Goal: Use online tool/utility: Utilize a website feature to perform a specific function

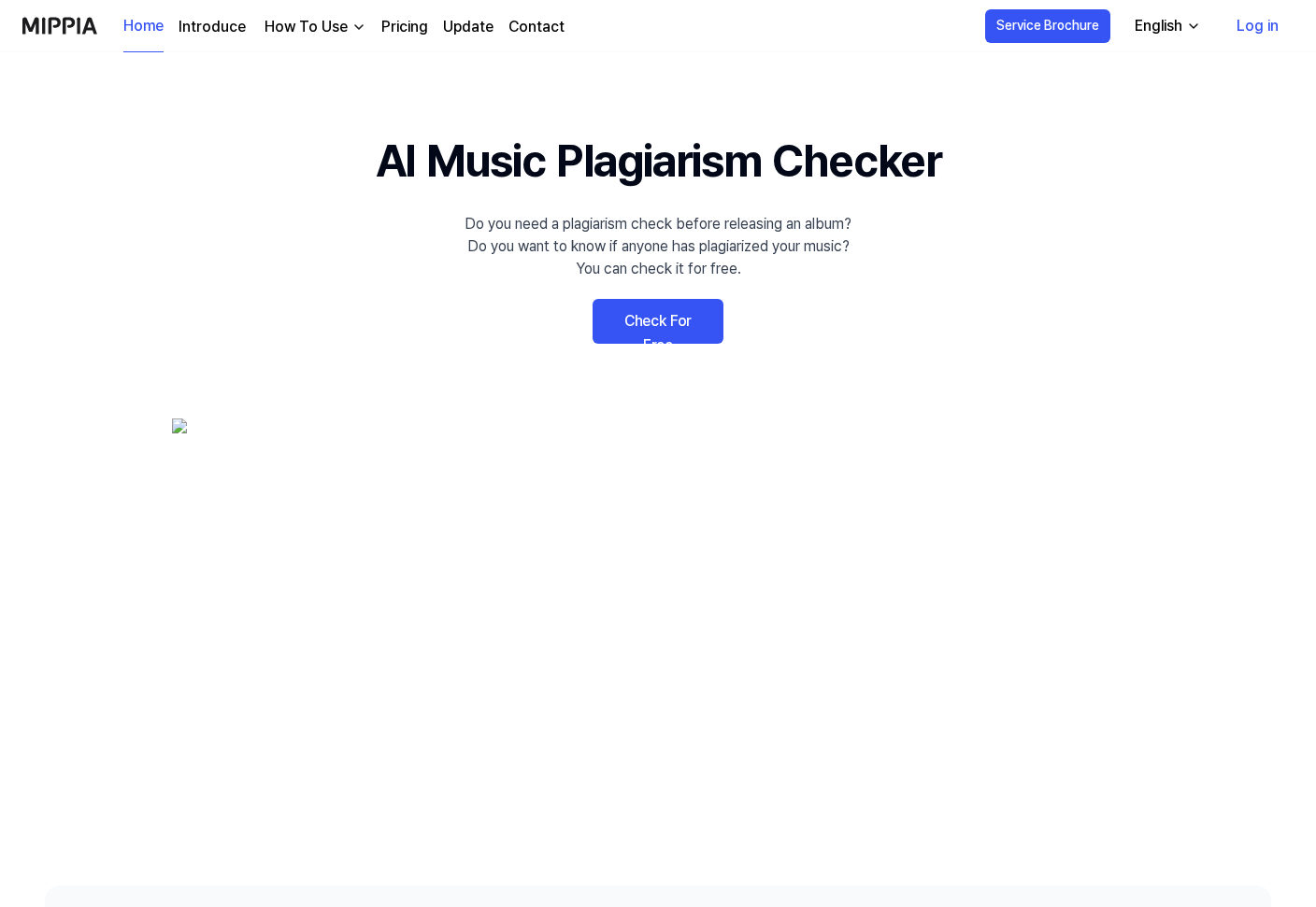
click at [668, 323] on link "Check For Free" at bounding box center [658, 320] width 131 height 45
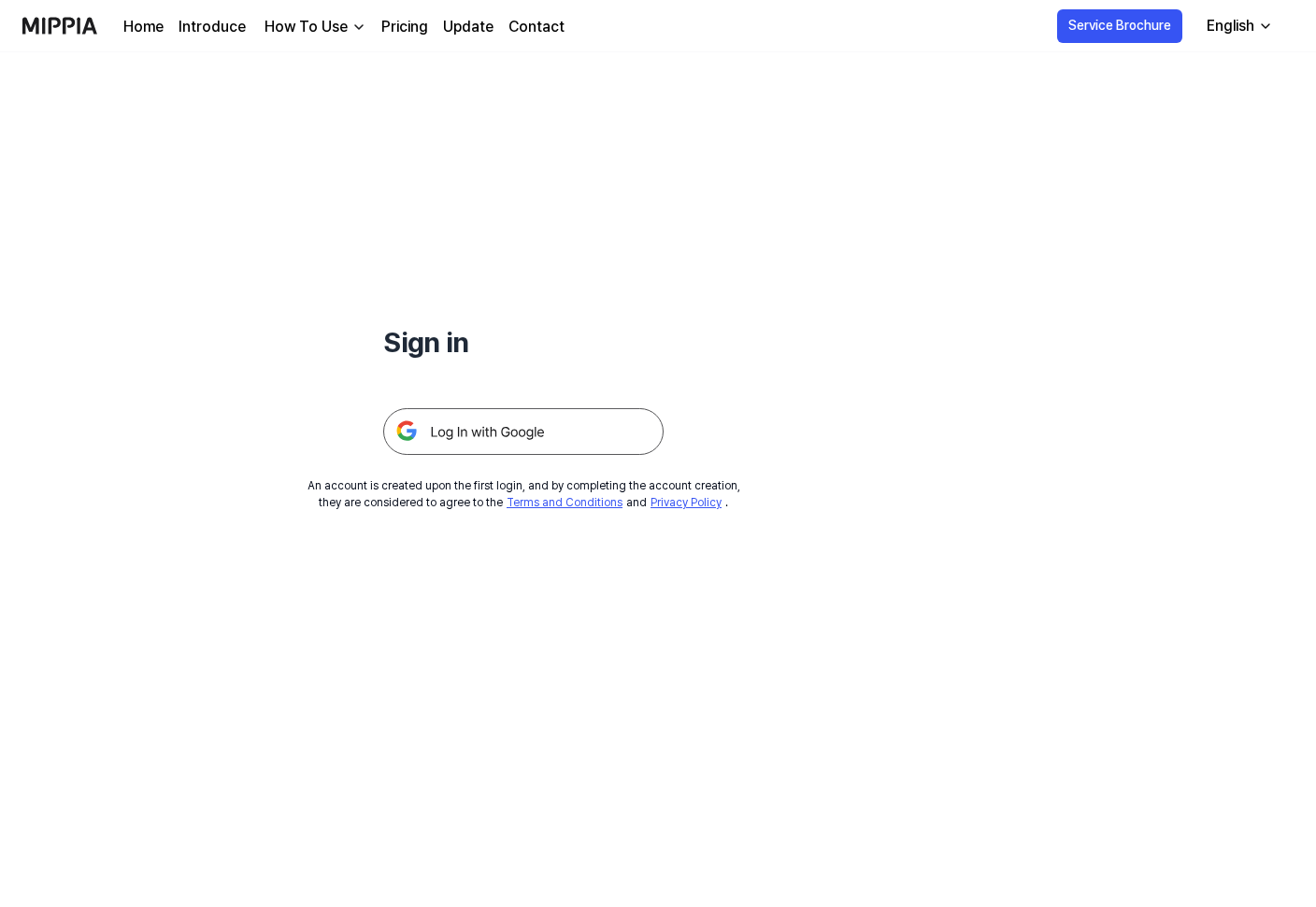
click at [488, 423] on img at bounding box center [523, 431] width 281 height 47
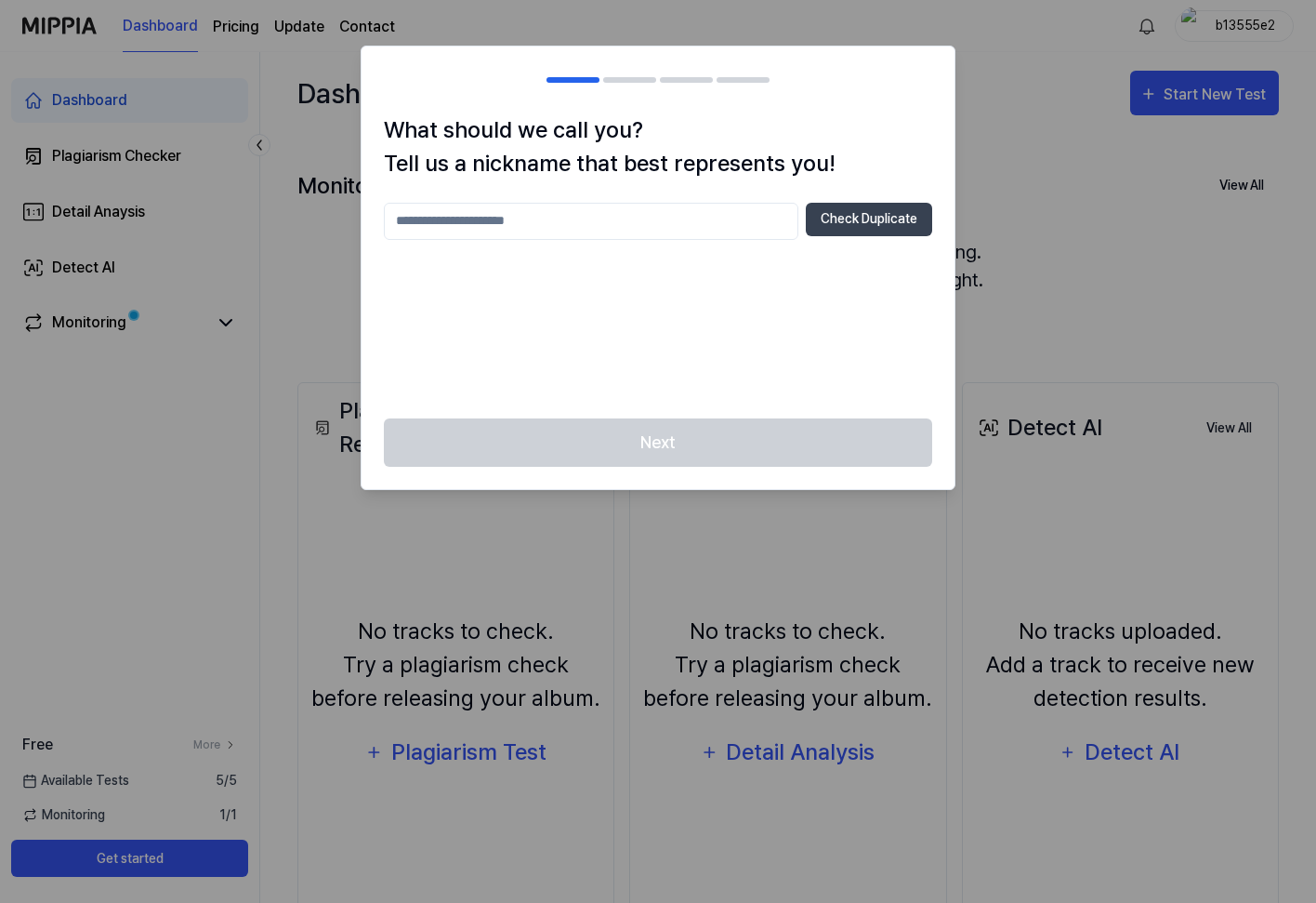
click at [957, 307] on div at bounding box center [658, 452] width 1316 height 903
click at [630, 224] on input "text" at bounding box center [591, 221] width 414 height 37
type input "***"
click at [858, 233] on button "Check Duplicate" at bounding box center [869, 219] width 127 height 33
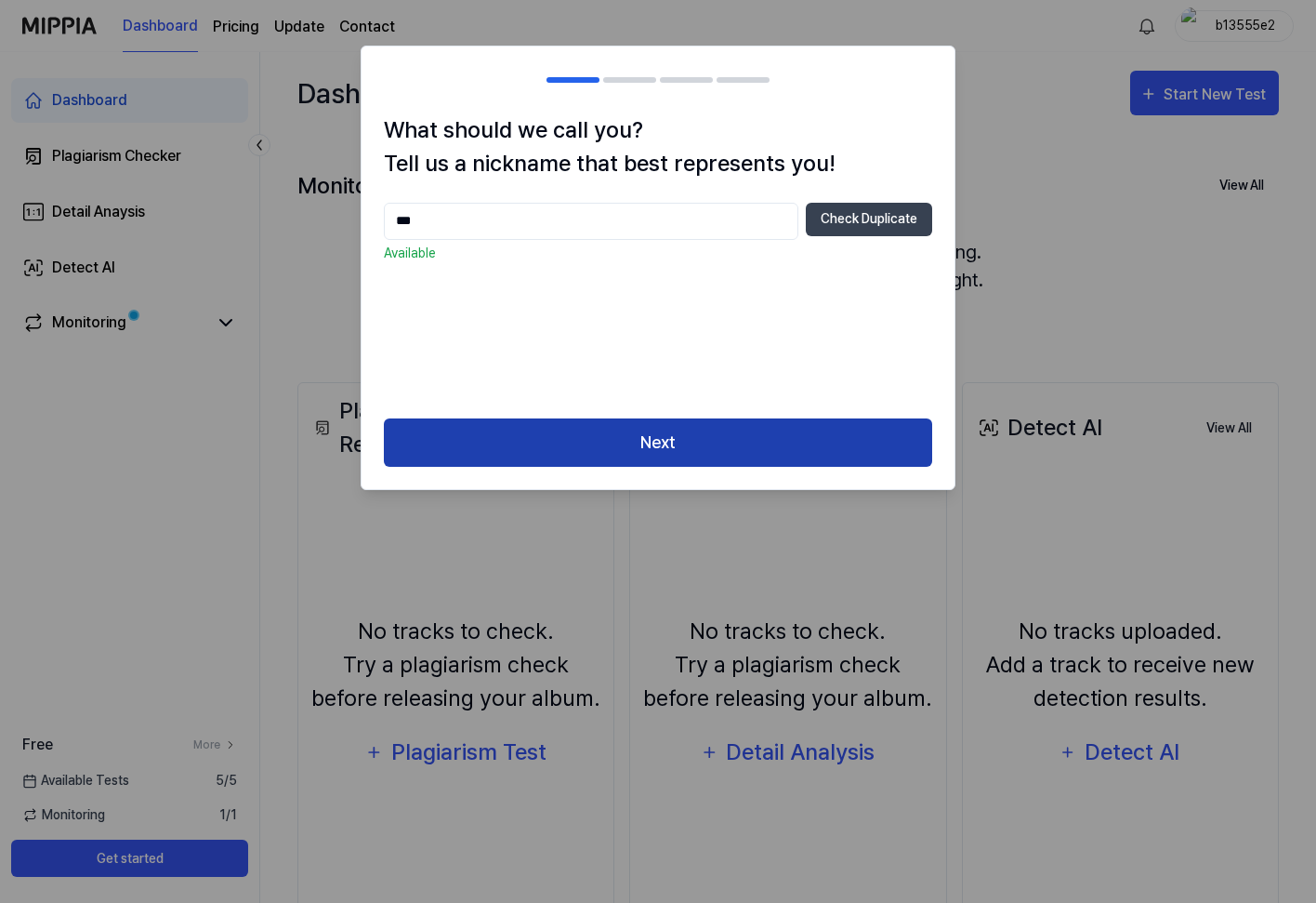
click at [680, 420] on button "Next" at bounding box center [658, 443] width 549 height 49
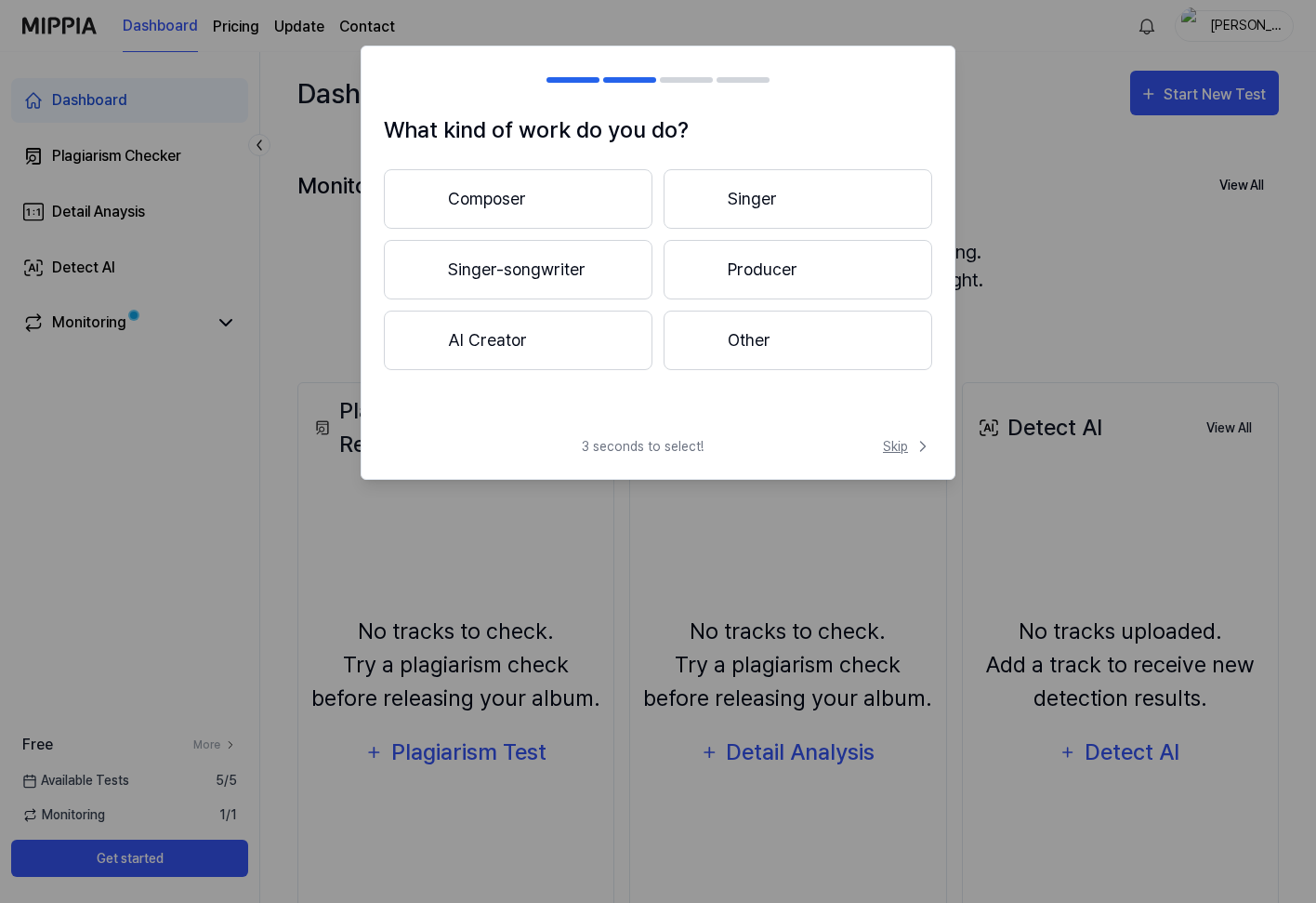
click at [903, 445] on span "Skip" at bounding box center [908, 447] width 49 height 20
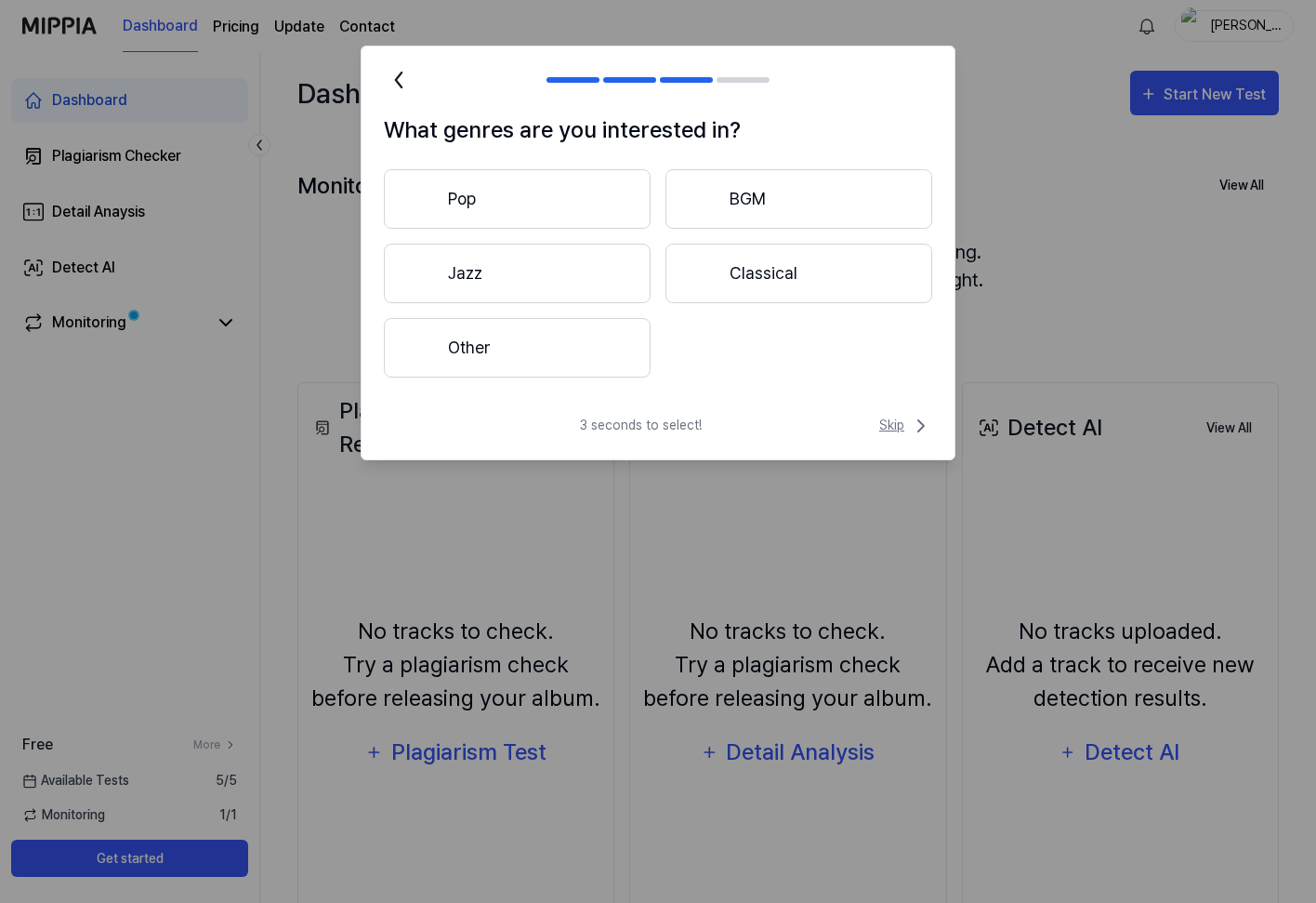
click at [901, 419] on span "Skip" at bounding box center [906, 426] width 53 height 23
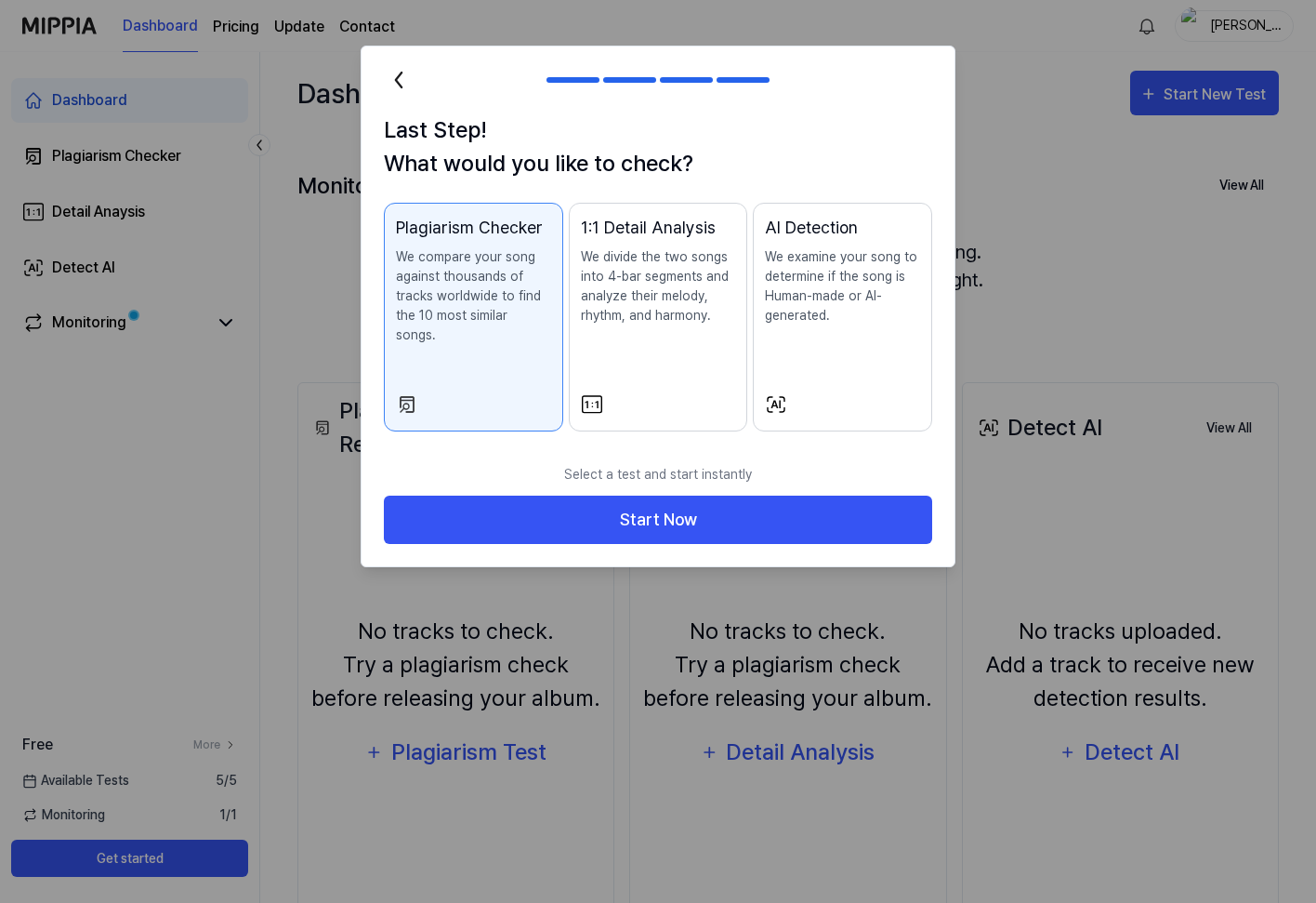
click at [952, 294] on div "Last Step! What would you like to check? Plagiarism Checker We compare your son…" at bounding box center [658, 307] width 595 height 522
click at [810, 271] on p "We examine your song to determine if the song is Human-made or AI-generated." at bounding box center [843, 286] width 155 height 79
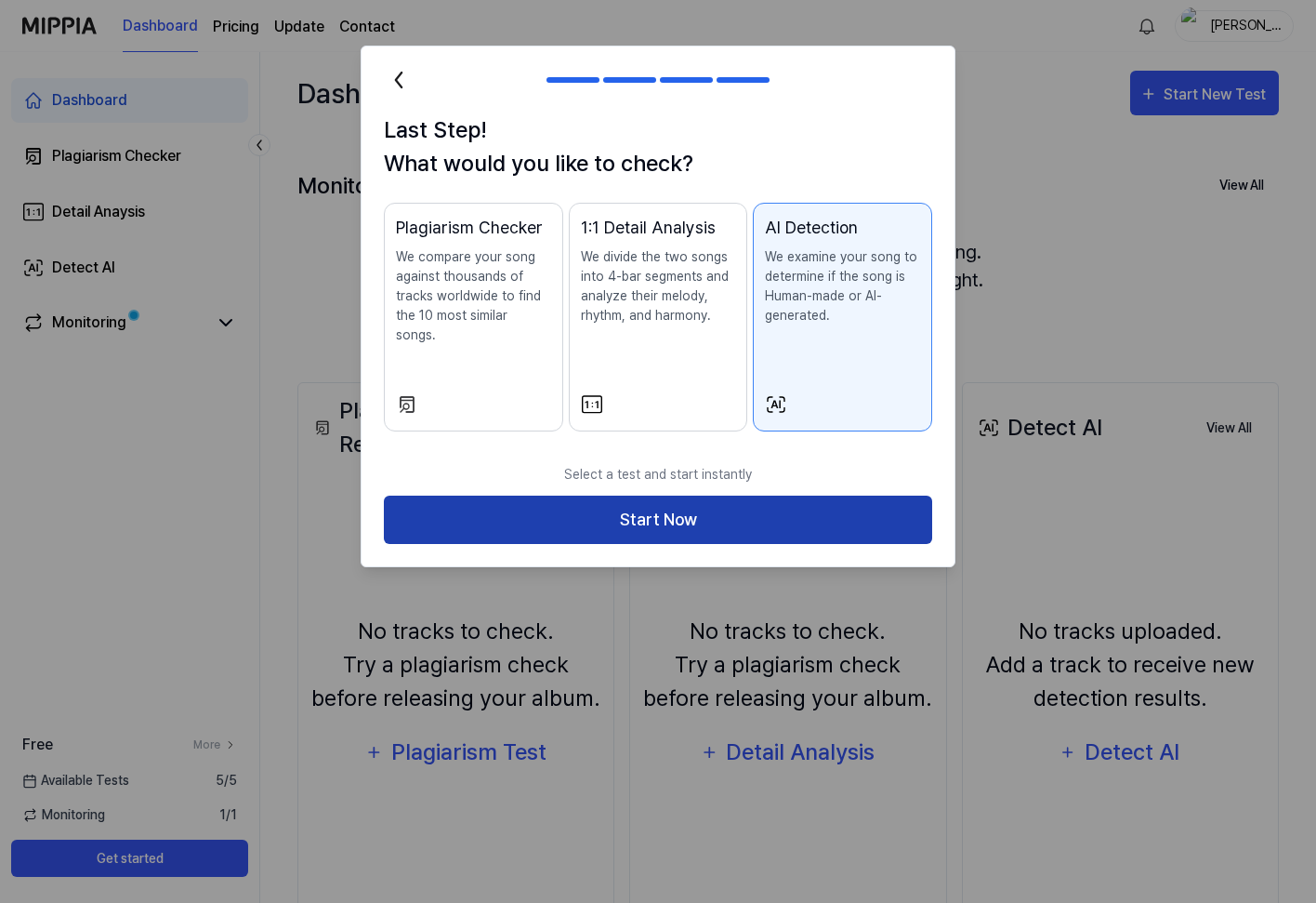
click at [719, 501] on button "Start Now" at bounding box center [658, 521] width 549 height 49
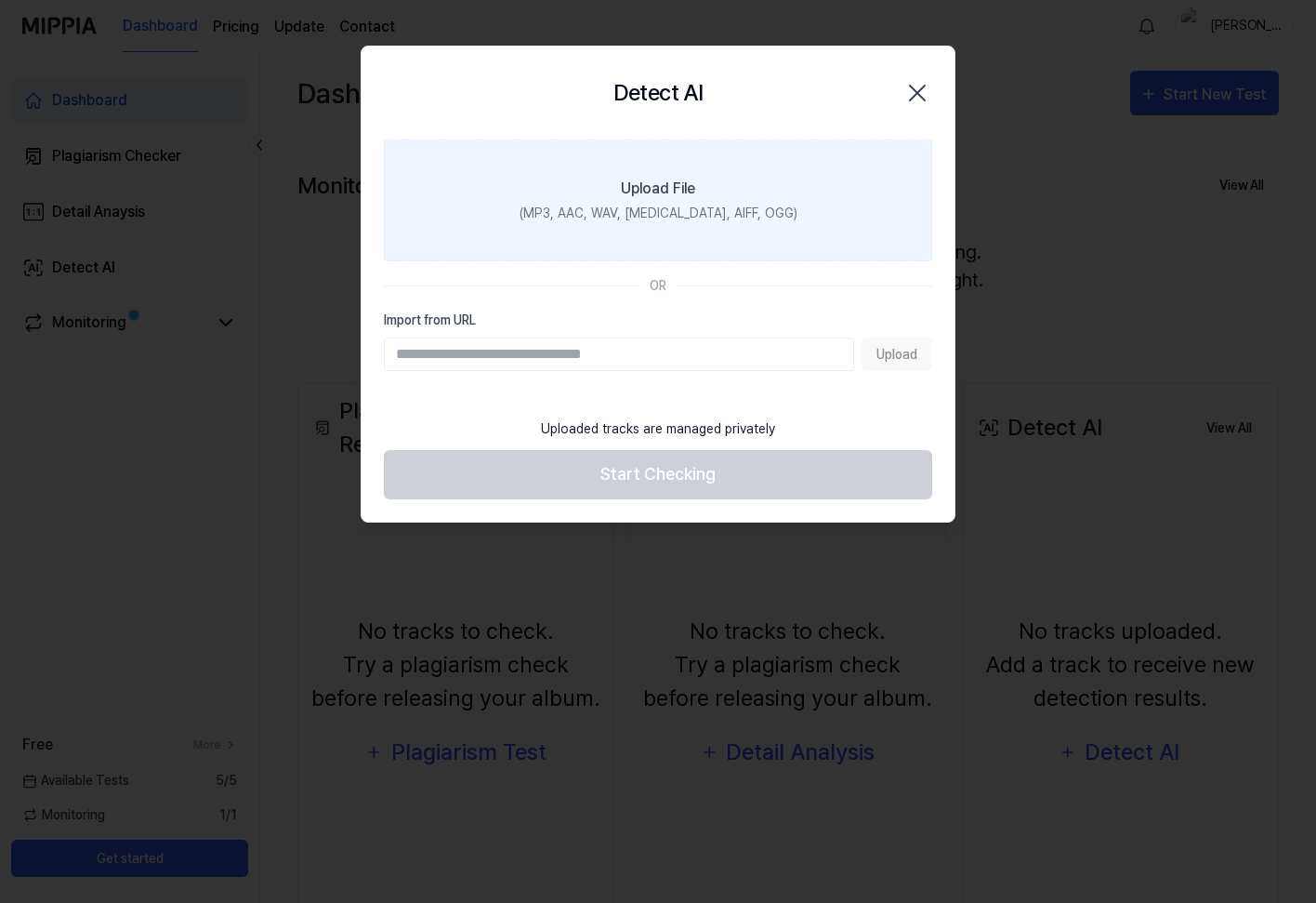
click at [595, 204] on div "(MP3, AAC, WAV, [MEDICAL_DATA], AIFF, OGG)" at bounding box center [658, 213] width 278 height 20
click at [0, 0] on input "Upload File (MP3, AAC, WAV, [MEDICAL_DATA], AIFF, OGG)" at bounding box center [0, 0] width 0 height 0
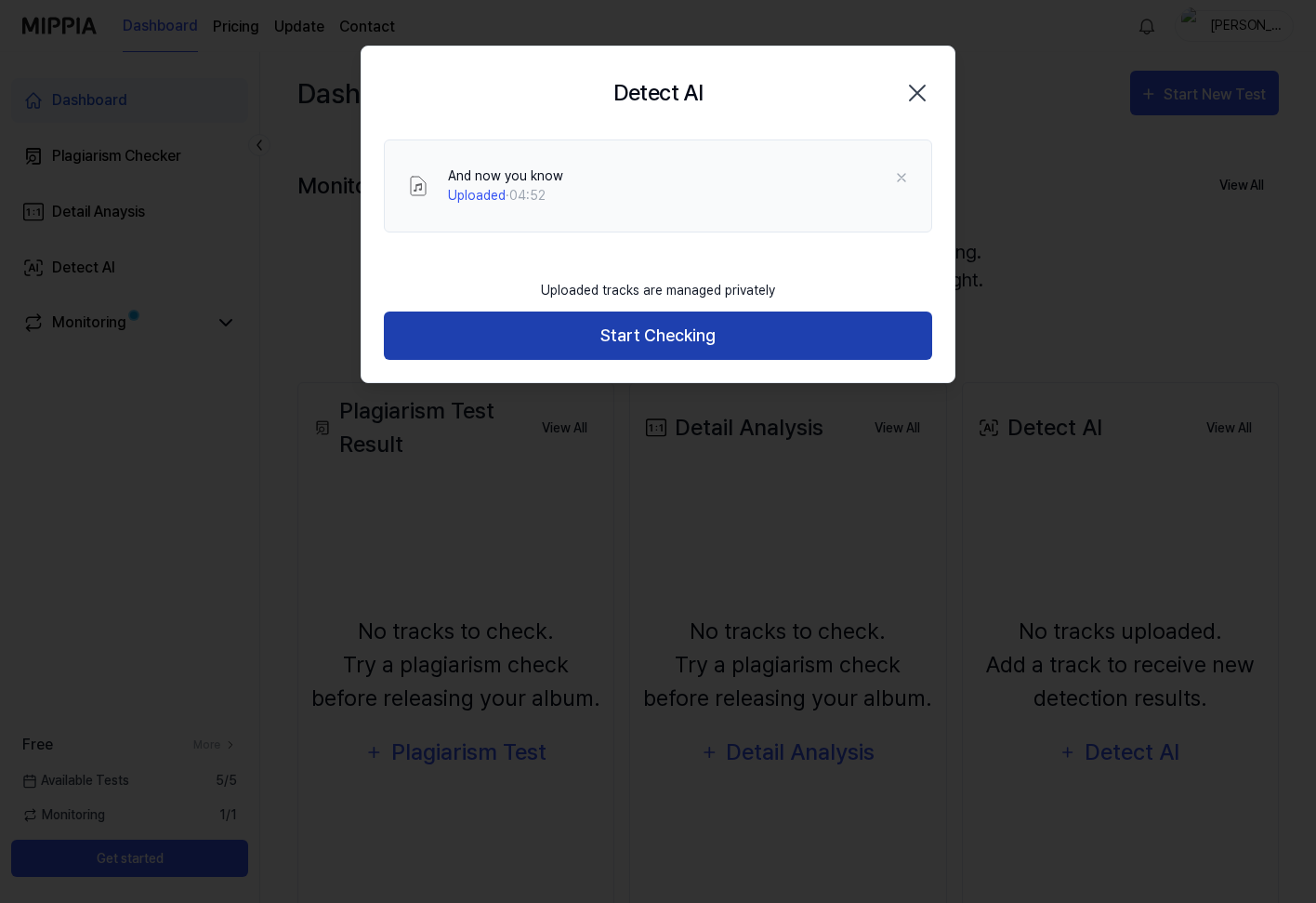
click at [647, 342] on button "Start Checking" at bounding box center [658, 336] width 549 height 49
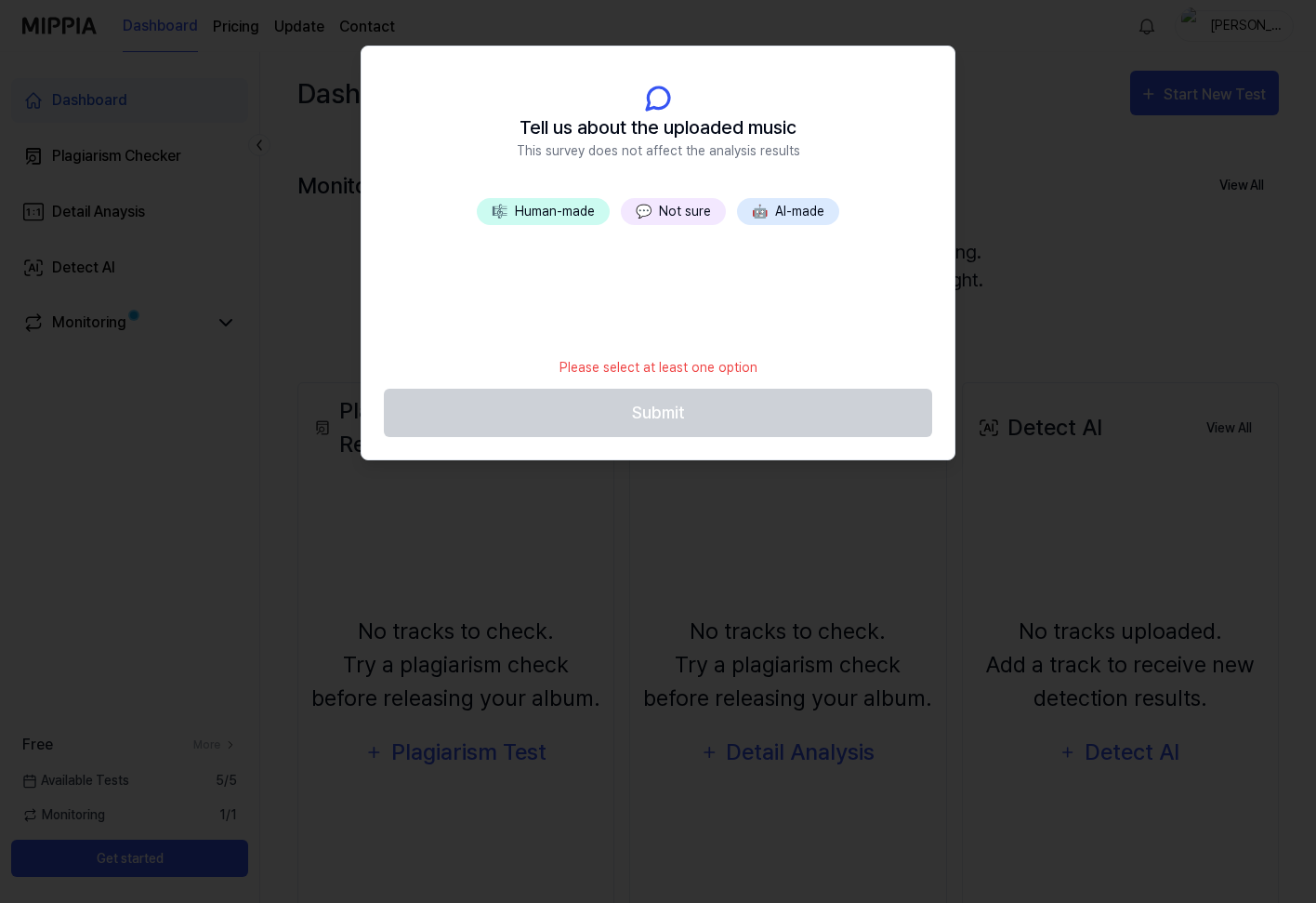
click at [683, 207] on button "💬 Not sure" at bounding box center [673, 211] width 105 height 27
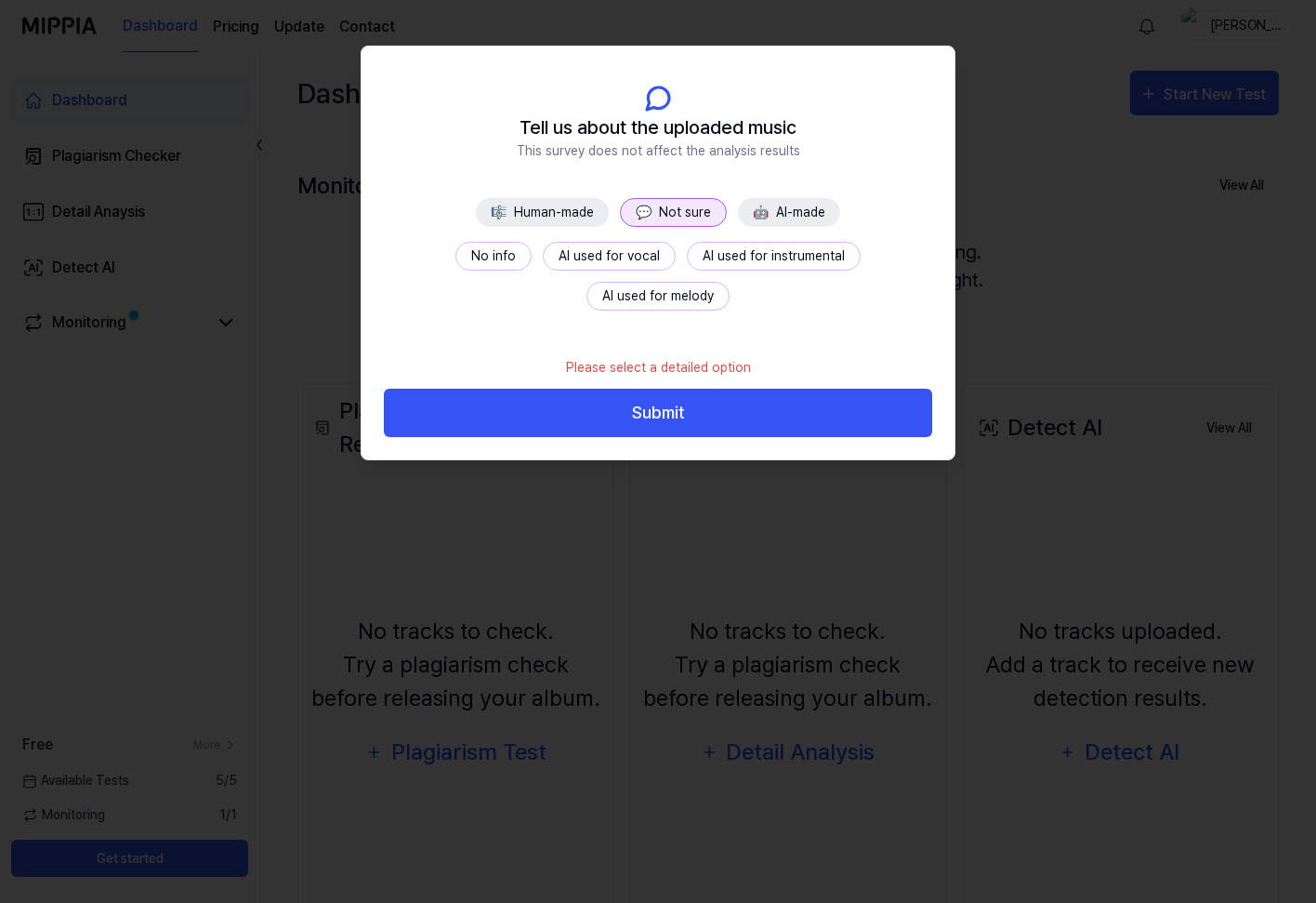
click at [455, 258] on button "No info" at bounding box center [493, 256] width 77 height 28
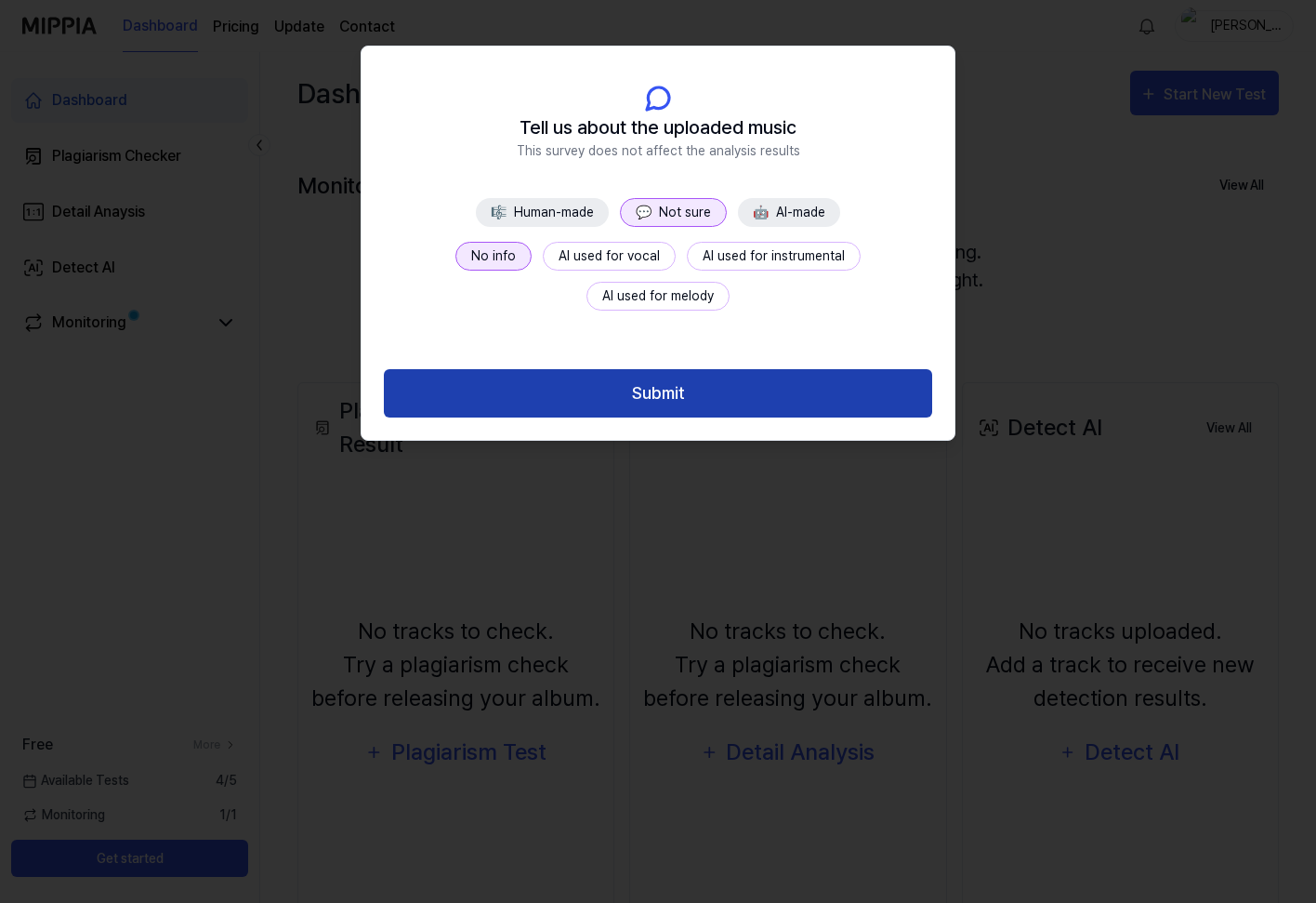
click at [654, 397] on button "Submit" at bounding box center [658, 394] width 549 height 49
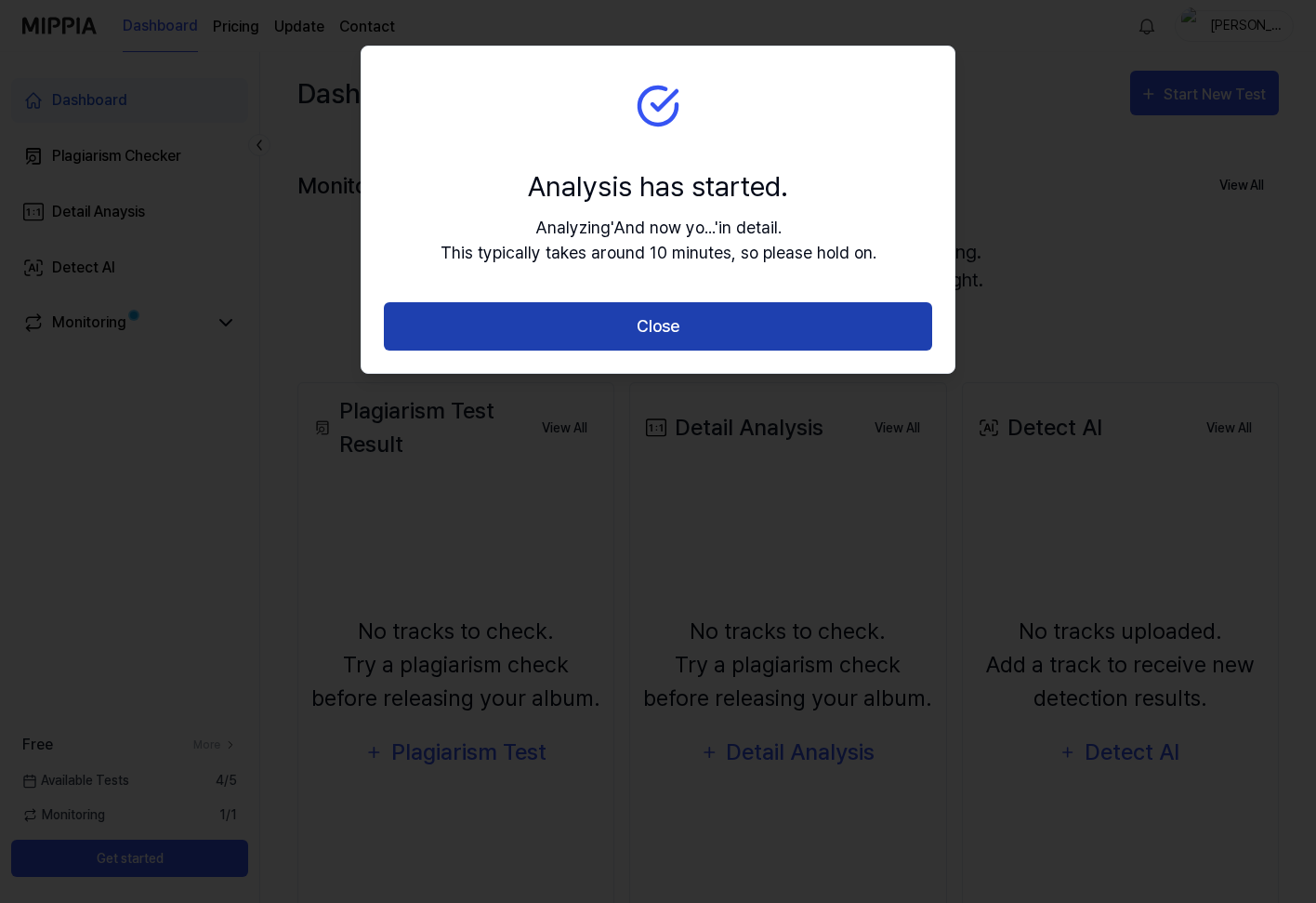
click at [654, 331] on button "Close" at bounding box center [658, 327] width 549 height 49
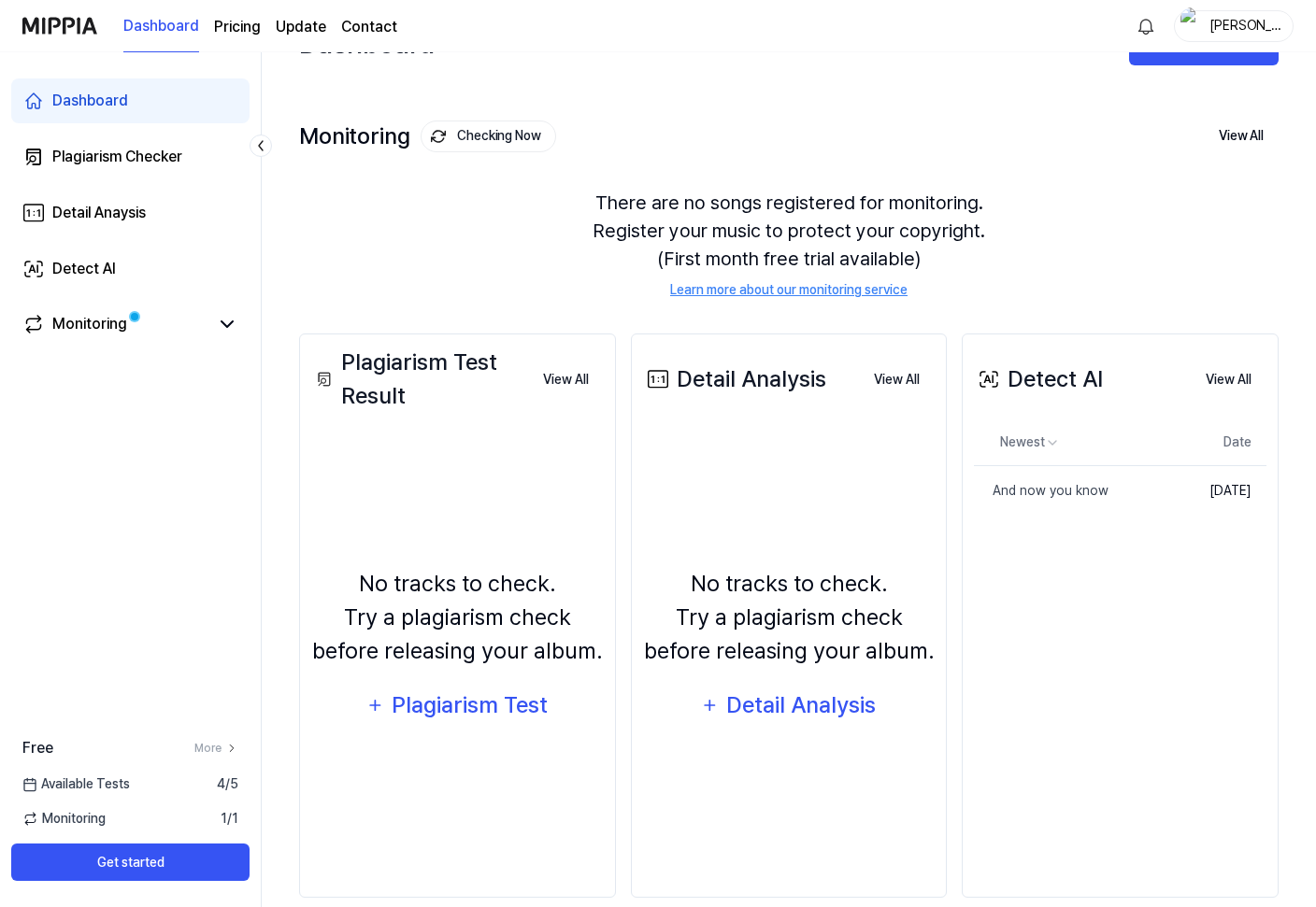
scroll to position [79, 0]
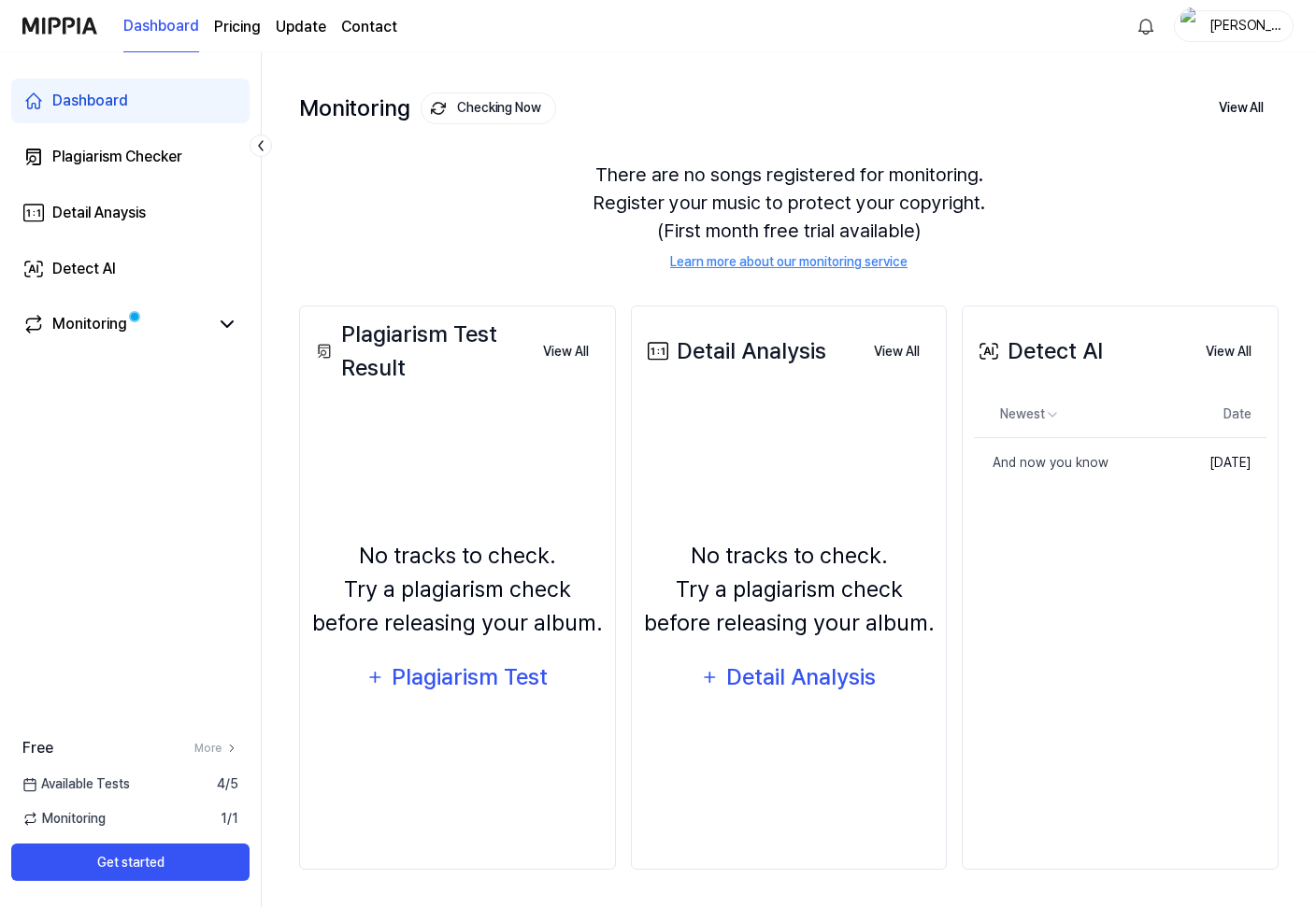
click at [1039, 553] on div "Detect AI View All Detect AI Newest Date And now you know Delete [DATE] View All" at bounding box center [1119, 588] width 317 height 565
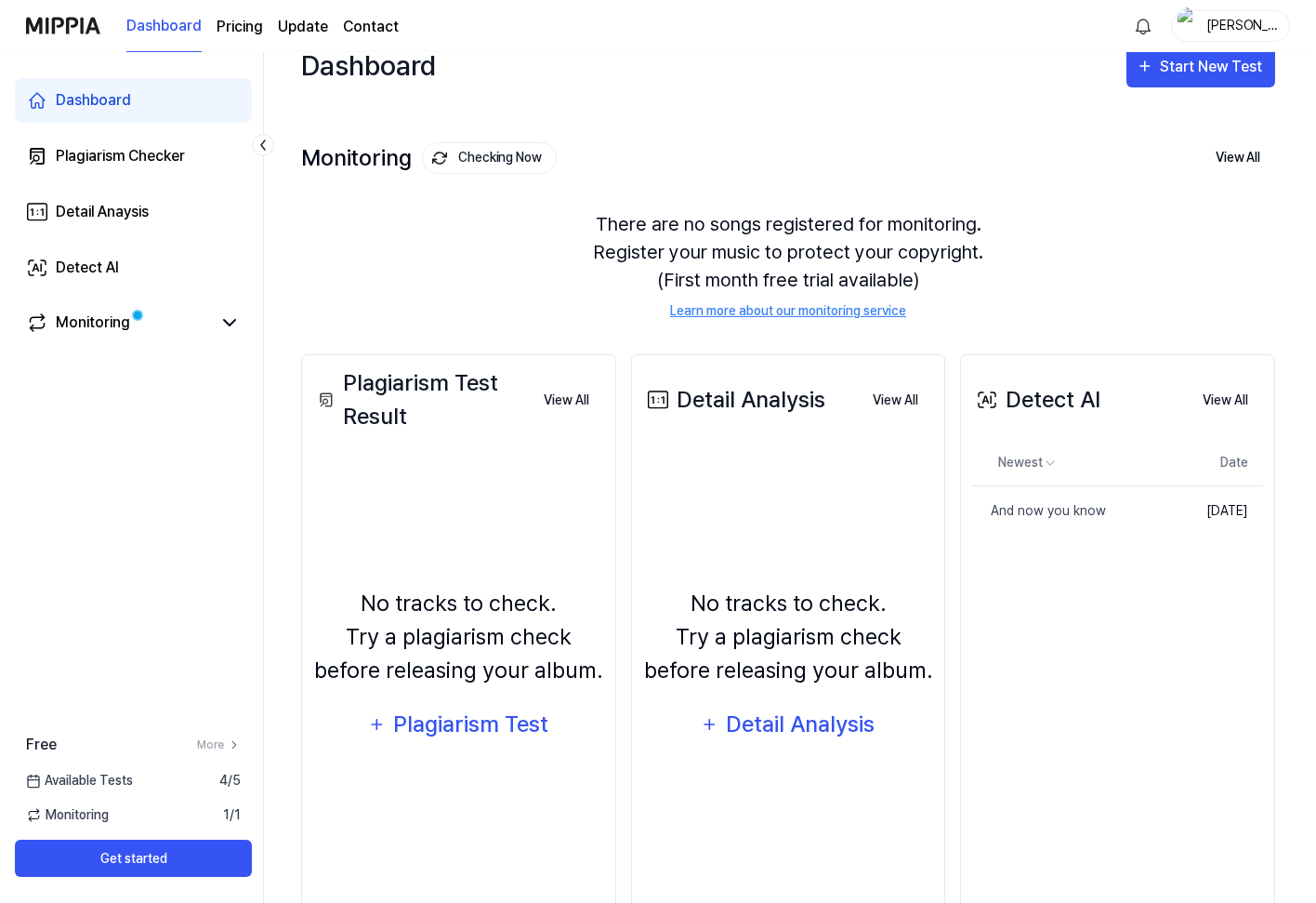
scroll to position [0, 0]
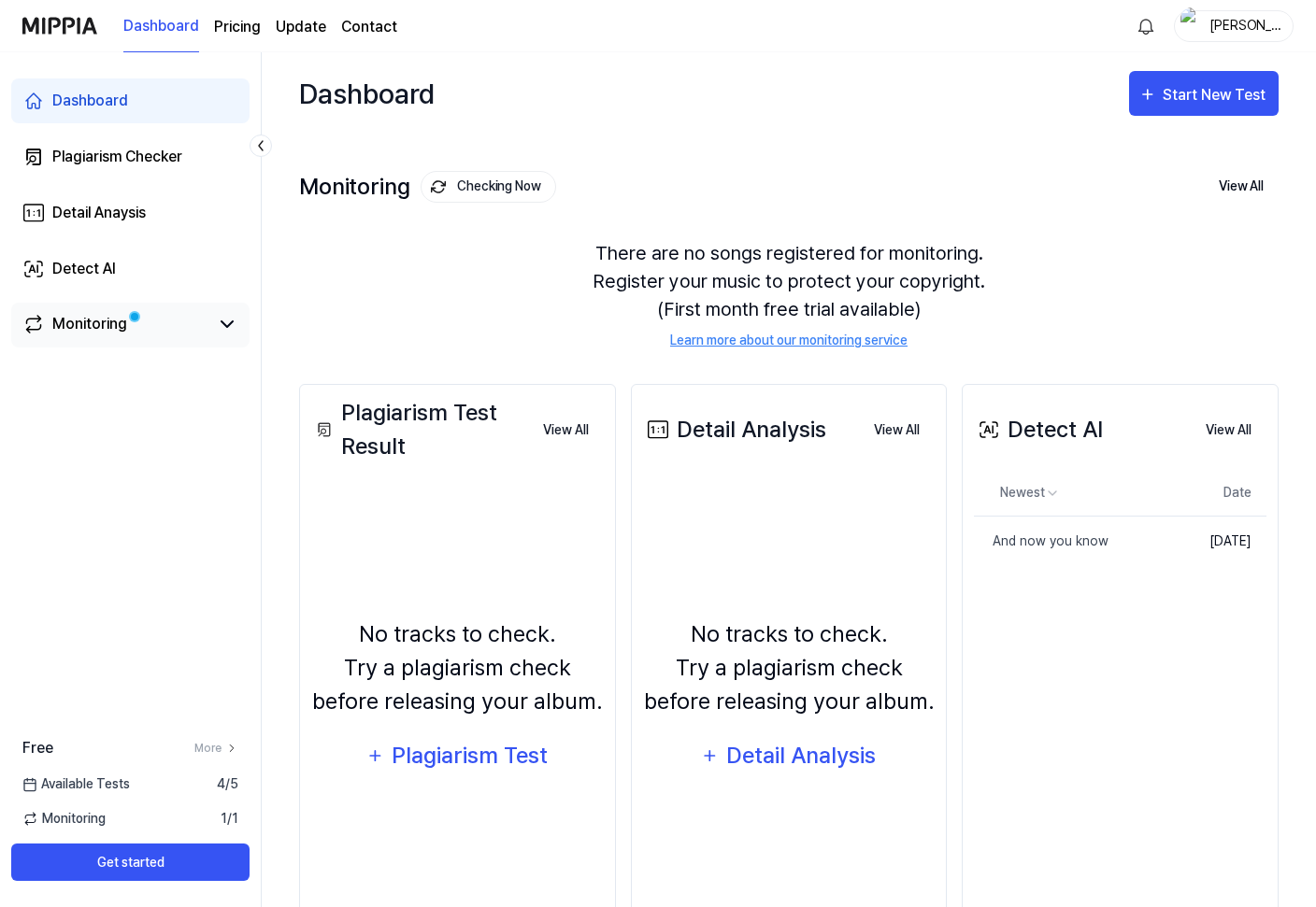
click at [98, 318] on div "Monitoring" at bounding box center [89, 324] width 75 height 23
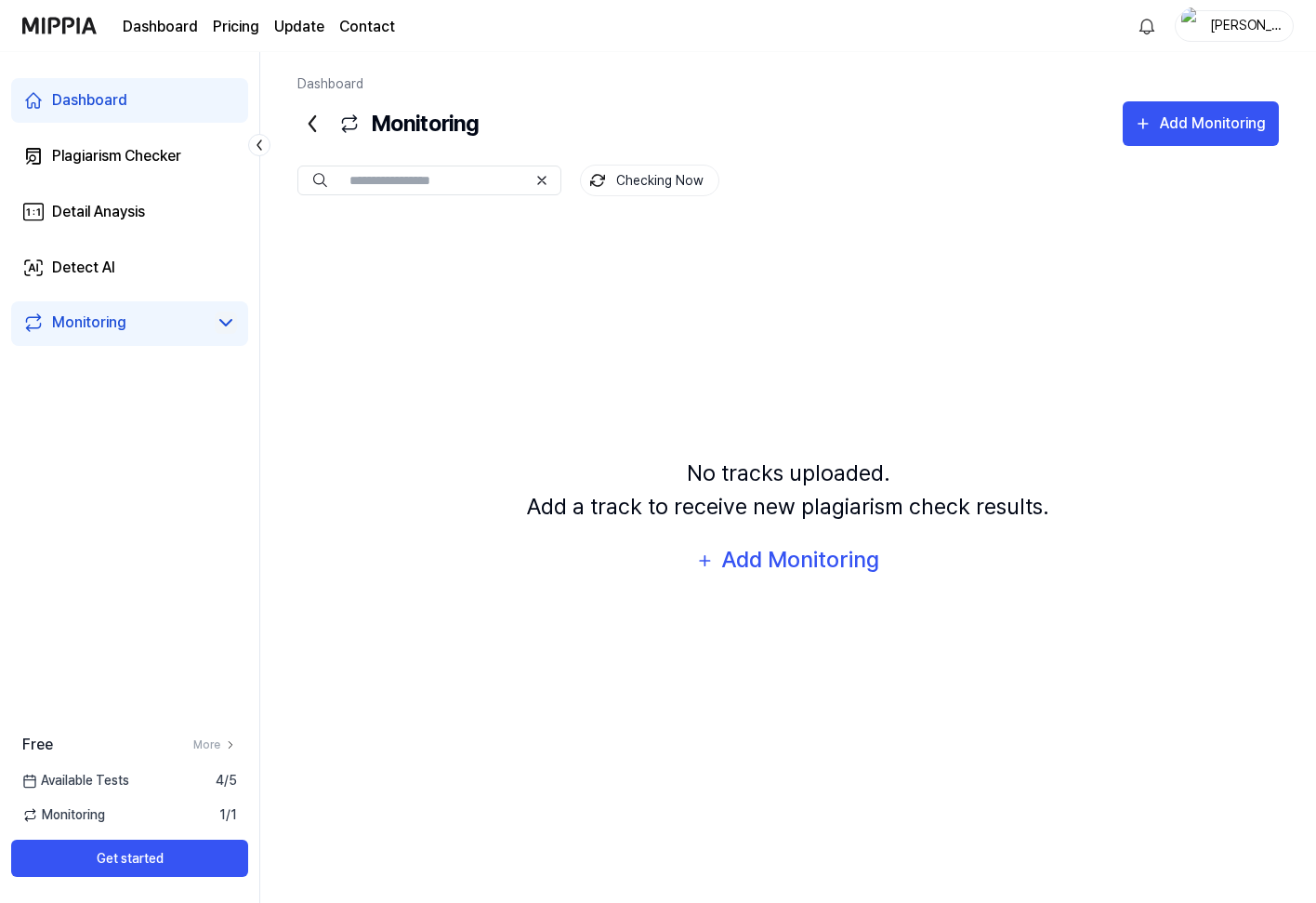
click at [229, 315] on icon at bounding box center [226, 323] width 23 height 23
click at [229, 321] on icon at bounding box center [226, 323] width 23 height 23
click at [77, 812] on span "Monitoring" at bounding box center [63, 815] width 82 height 20
click at [92, 780] on span "Available Tests" at bounding box center [76, 781] width 107 height 20
click at [141, 210] on div "Detail Anaysis" at bounding box center [98, 212] width 93 height 23
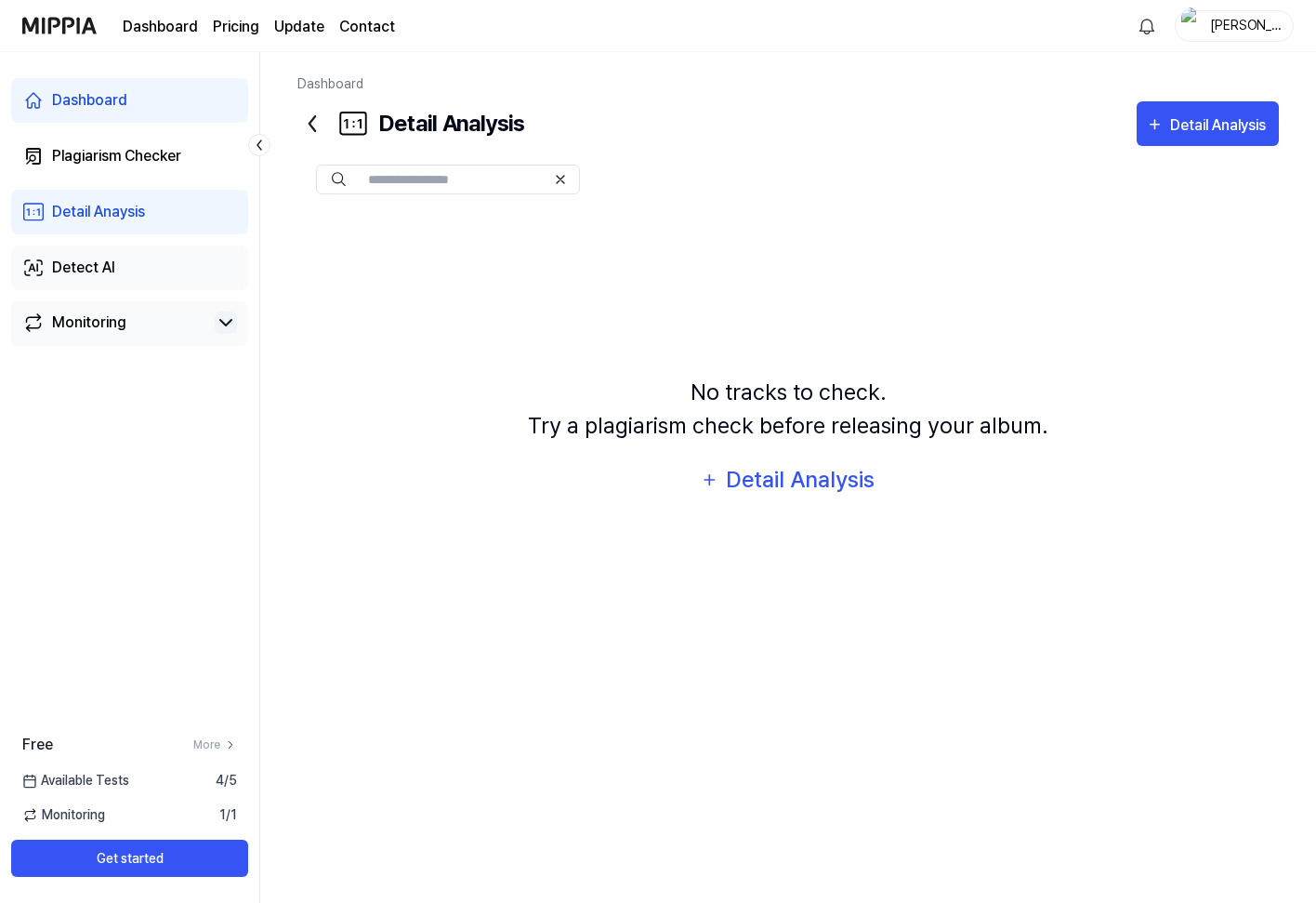
click at [106, 271] on div "Detect AI" at bounding box center [83, 268] width 63 height 23
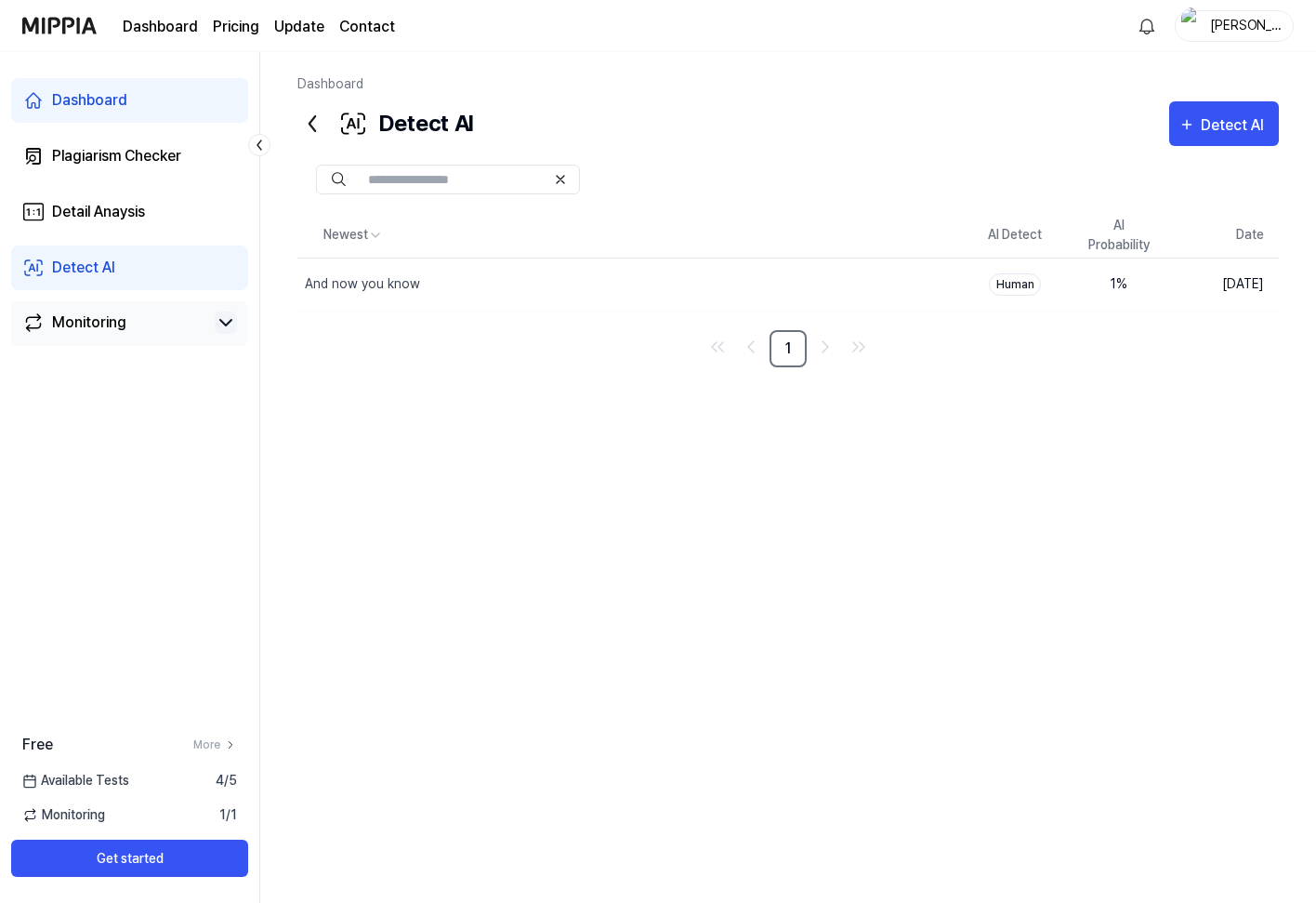
click at [562, 445] on div "Newest AI Detect AI Probability Date And now you know Delete Human 1 % [DATE] 1" at bounding box center [788, 506] width 982 height 587
click at [989, 439] on div "Newest AI Detect AI Probability Date And now you know Delete Human 1 % [DATE] 1" at bounding box center [788, 506] width 982 height 587
click at [994, 416] on div "Newest AI Detect AI Probability Date And now you know Delete Human 1 % [DATE] 1" at bounding box center [788, 506] width 982 height 587
click at [67, 810] on span "Monitoring" at bounding box center [63, 815] width 82 height 20
click at [809, 398] on div "Newest AI Detect AI Probability Date And now you know Delete Human 1 % [DATE] 1" at bounding box center [788, 506] width 982 height 587
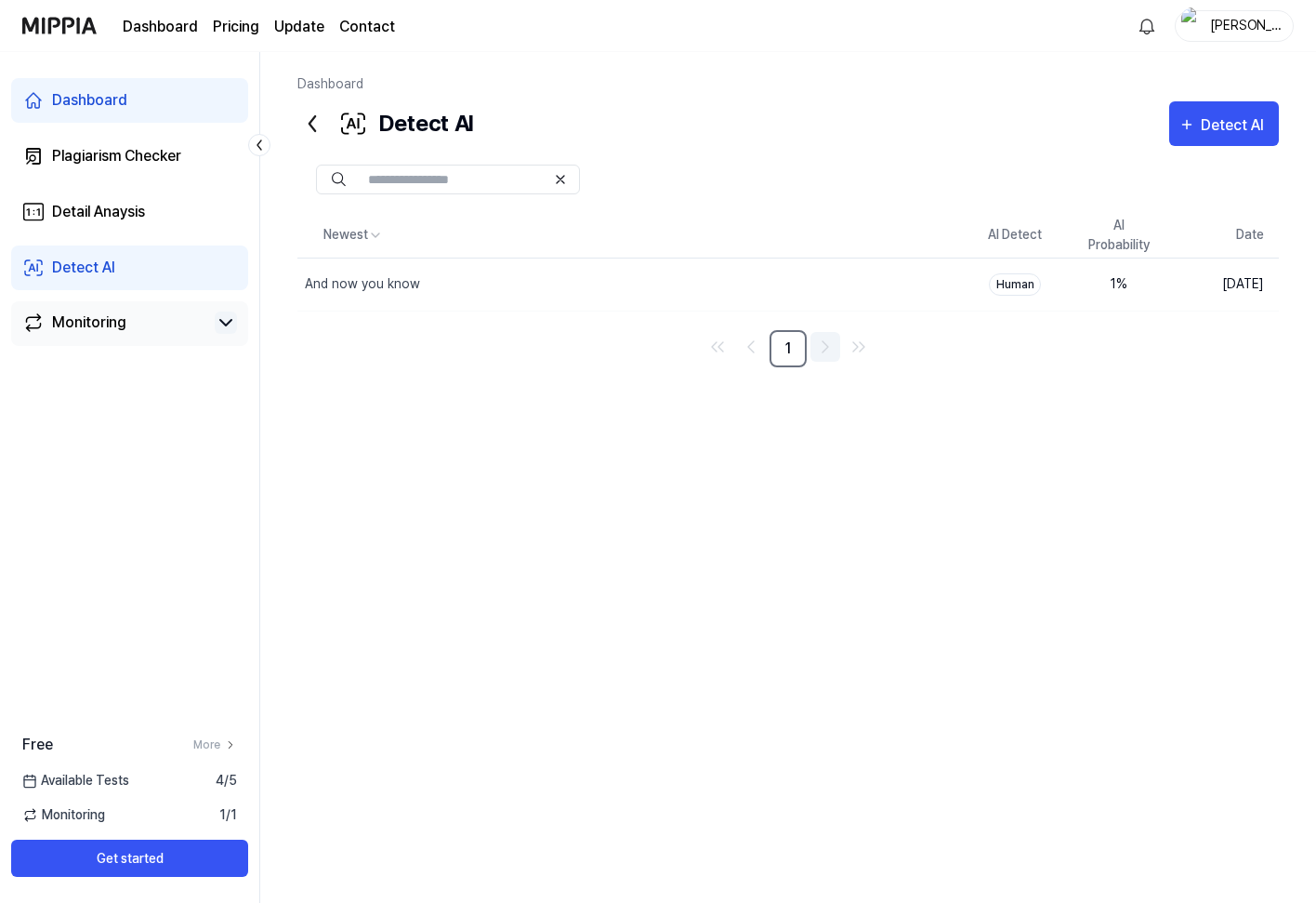
click at [825, 343] on icon "Go to next page" at bounding box center [826, 347] width 23 height 23
click at [375, 278] on div "And now you know" at bounding box center [362, 284] width 115 height 20
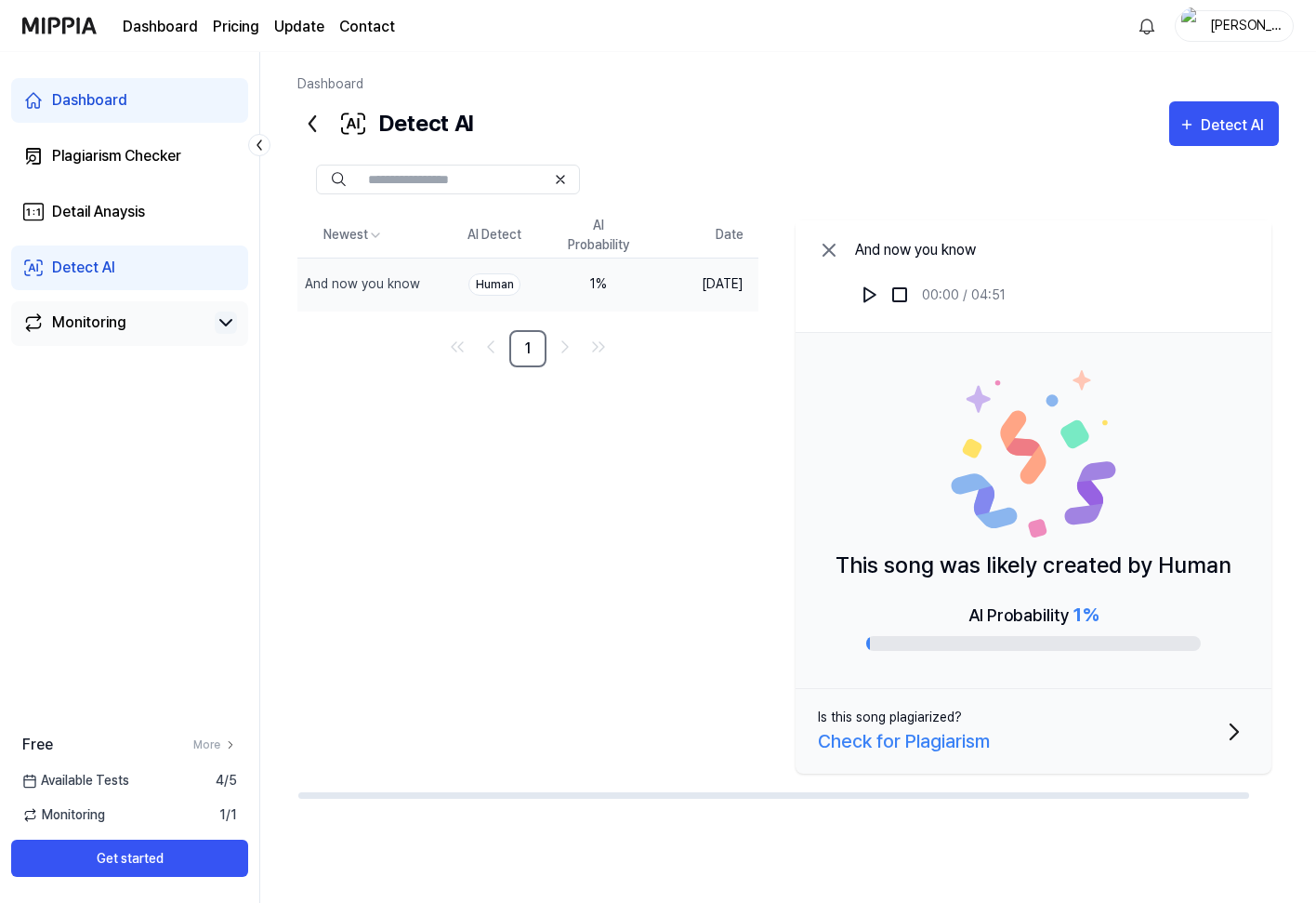
click at [547, 482] on div "Newest AI Detect AI Probability Date And now you know Delete Human 1 % [DATE] 1…" at bounding box center [788, 506] width 982 height 587
click at [588, 541] on div "Newest AI Detect AI Probability Date And now you know Delete Human 1 % [DATE] 1…" at bounding box center [788, 506] width 982 height 587
click at [905, 646] on div at bounding box center [1034, 644] width 335 height 15
click at [597, 566] on div "Newest AI Detect AI Probability Date And now you know Delete Human 1 % [DATE] 1…" at bounding box center [788, 506] width 982 height 587
click at [622, 431] on div "Newest AI Detect AI Probability Date And now you know Delete Human 1 % [DATE] 1…" at bounding box center [788, 506] width 982 height 587
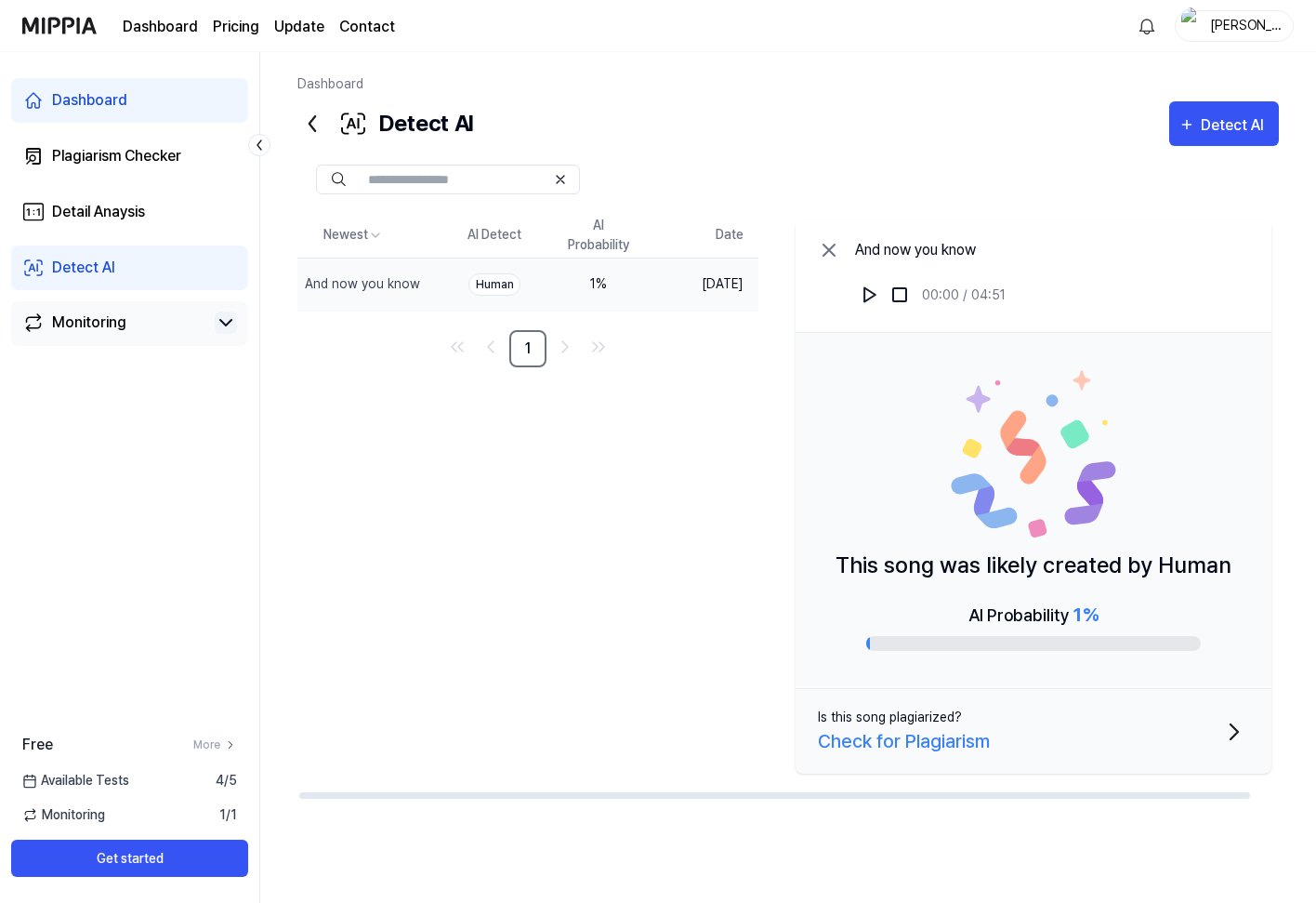
scroll to position [0, 1]
